Goal: Transaction & Acquisition: Purchase product/service

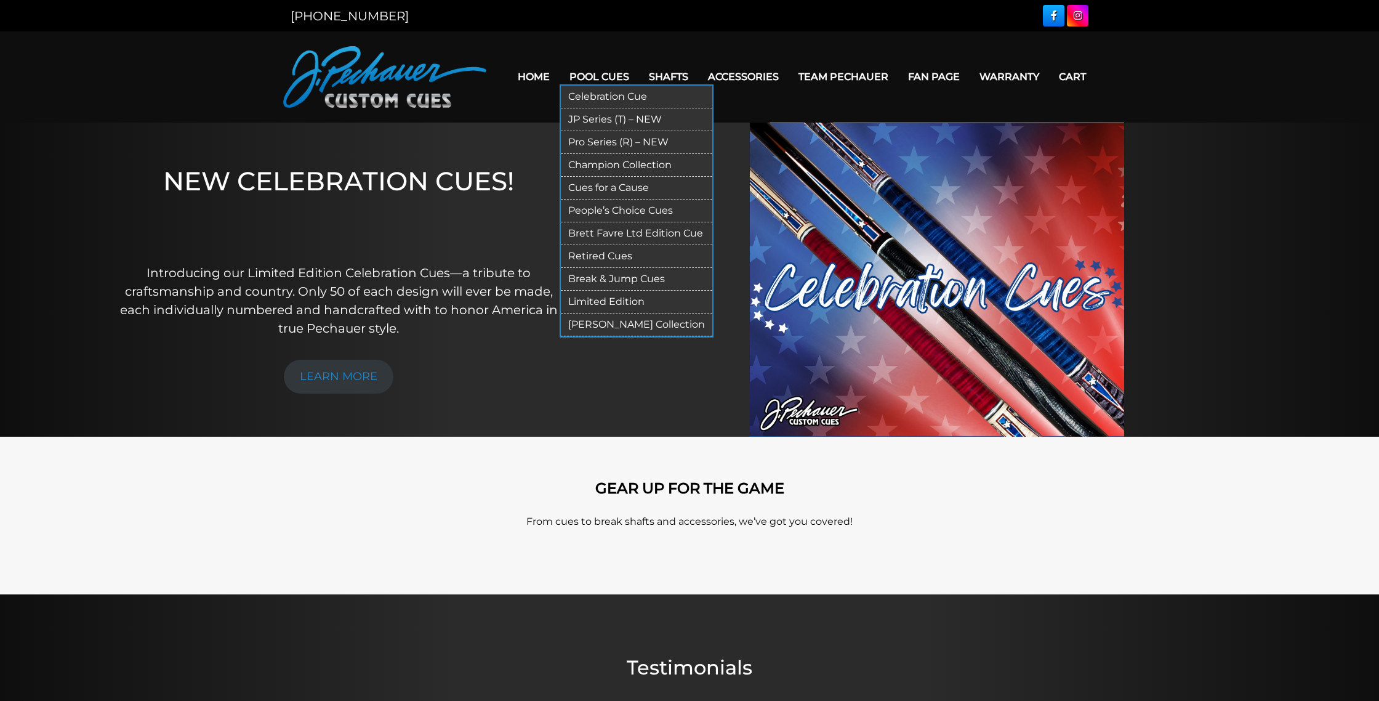
scroll to position [4, 0]
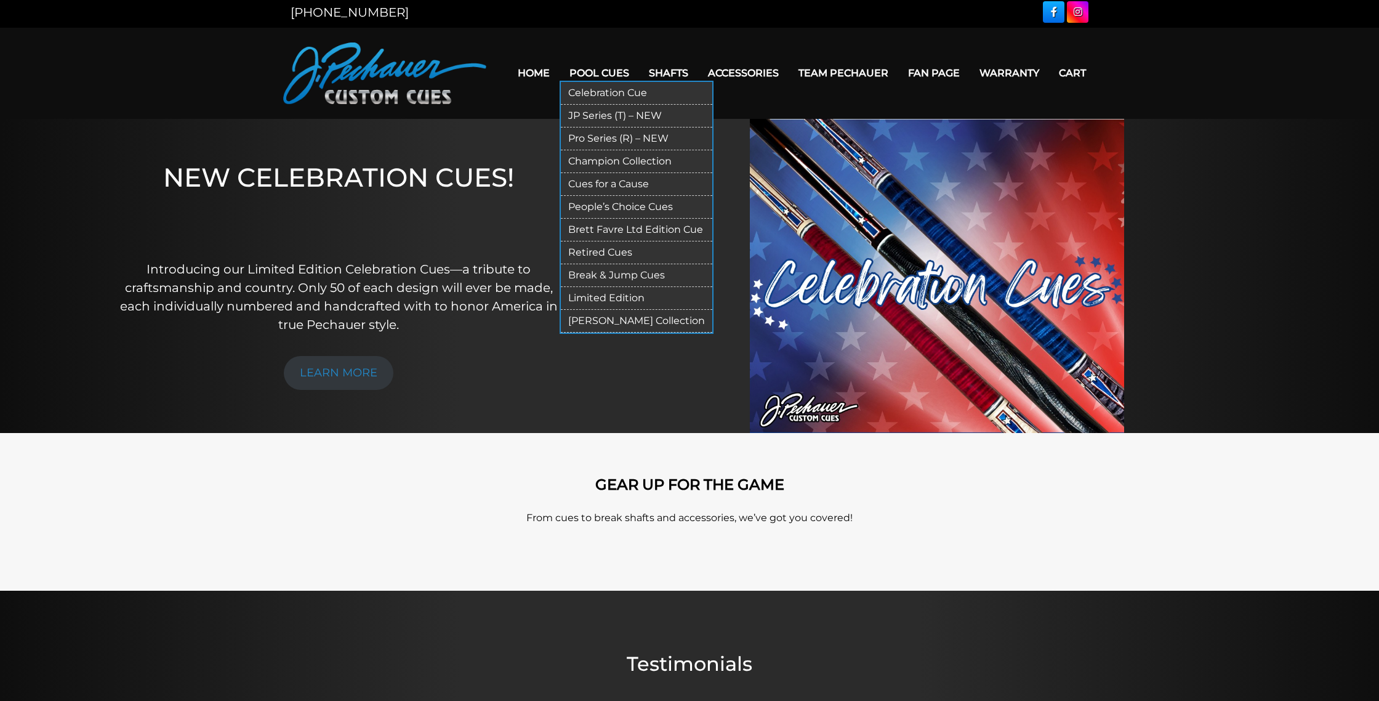
click at [613, 119] on link "JP Series (T) – NEW" at bounding box center [636, 116] width 151 height 23
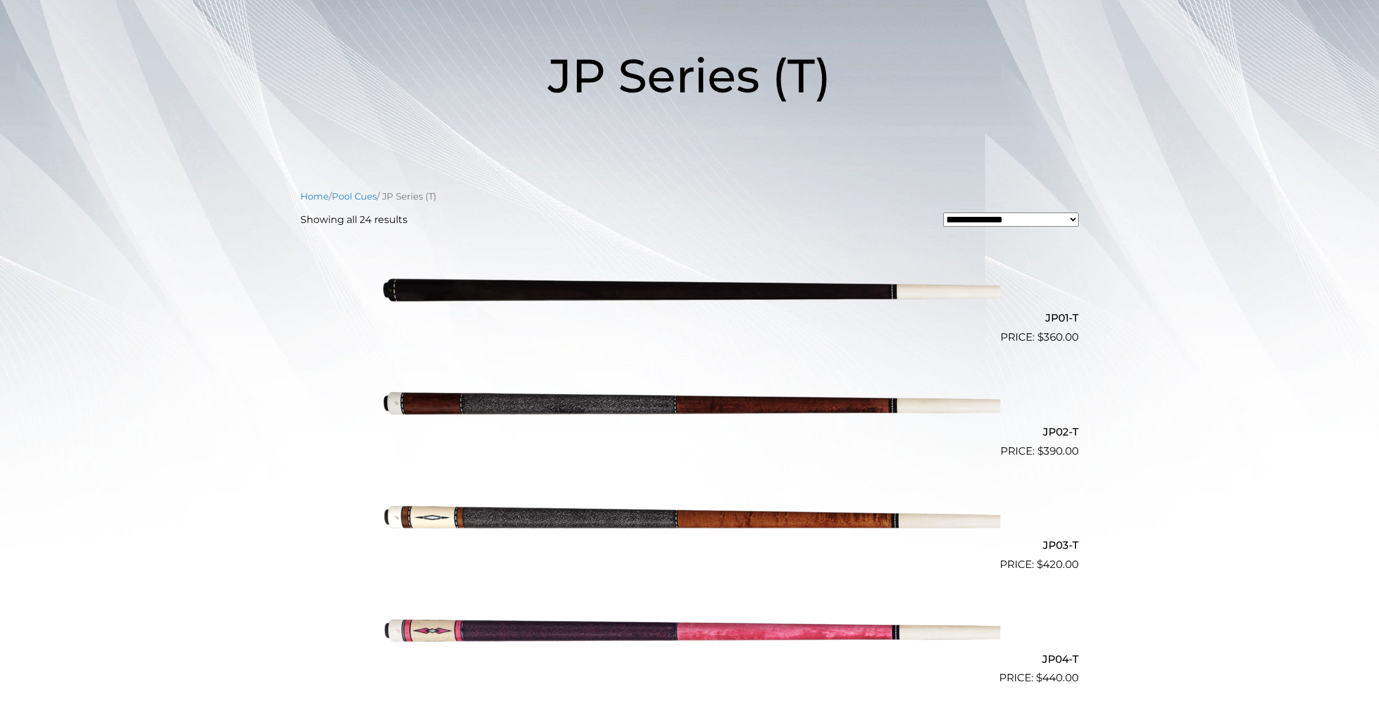
scroll to position [166, 0]
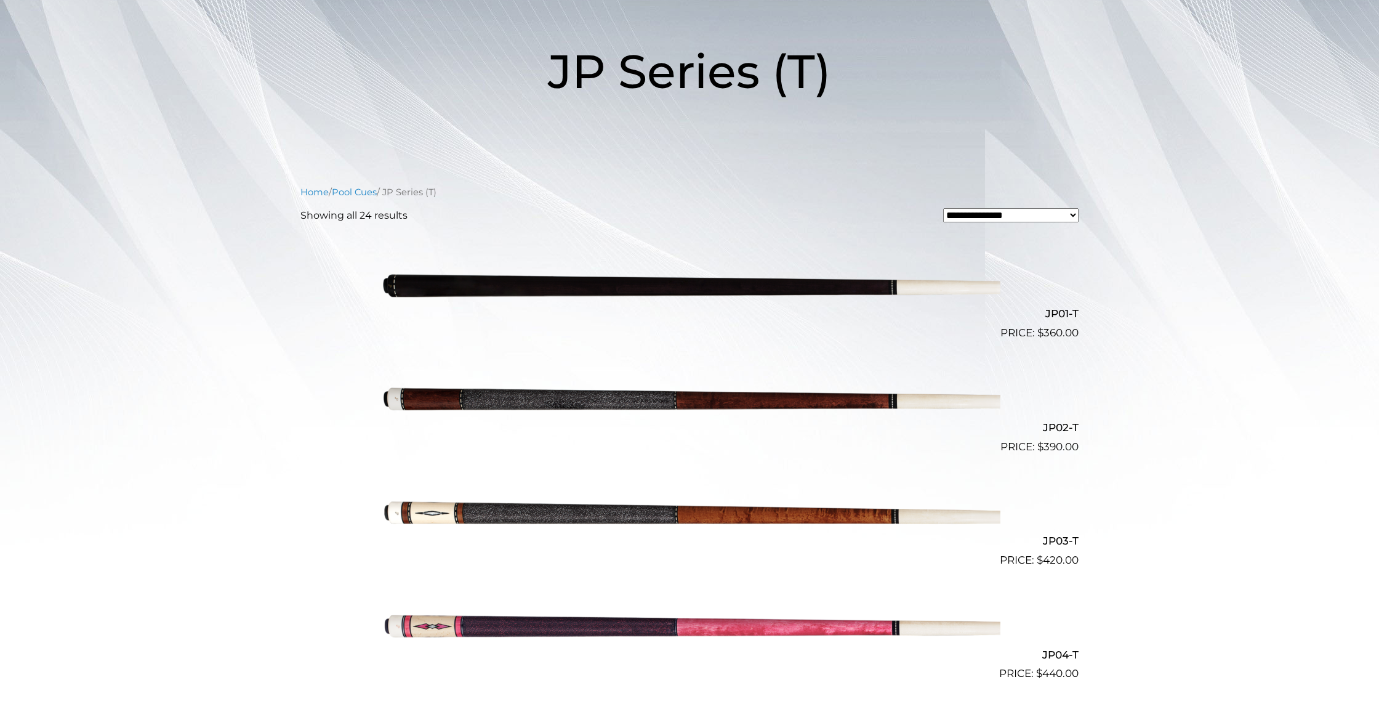
click at [547, 505] on img at bounding box center [690, 511] width 622 height 103
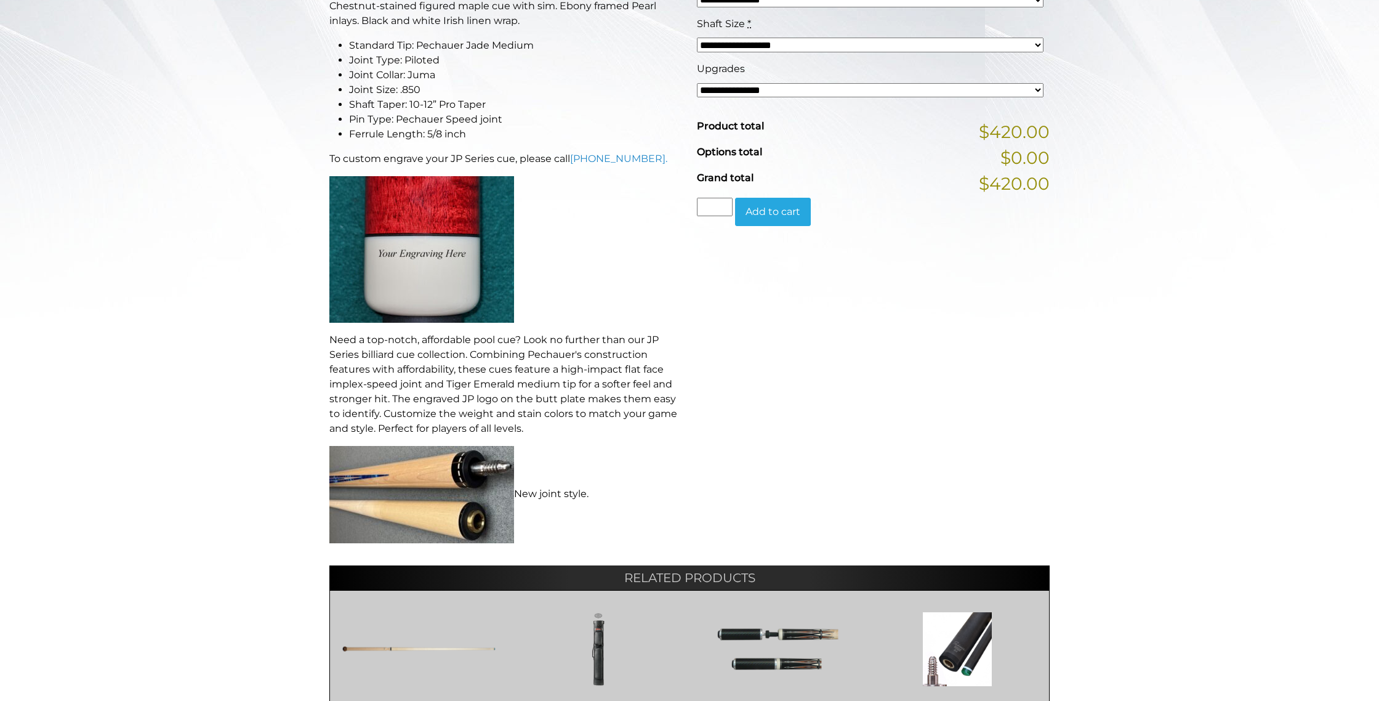
scroll to position [390, 0]
